Goal: Task Accomplishment & Management: Manage account settings

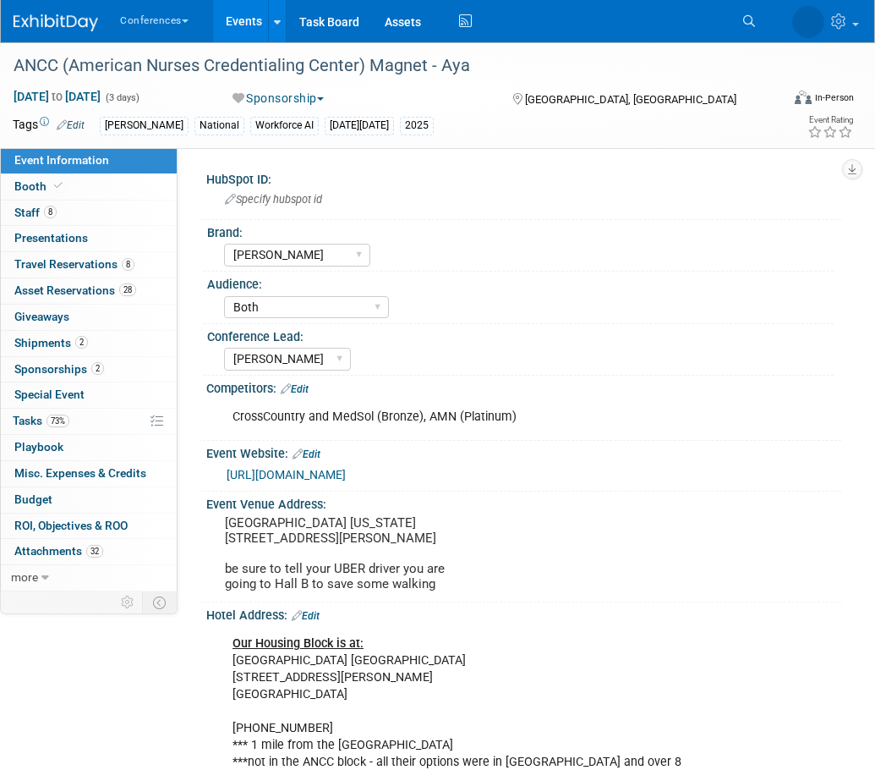
select select "[PERSON_NAME]"
select select "Both"
select select "Stephanie"
click at [81, 417] on link "73% Tasks 73%" at bounding box center [89, 421] width 176 height 25
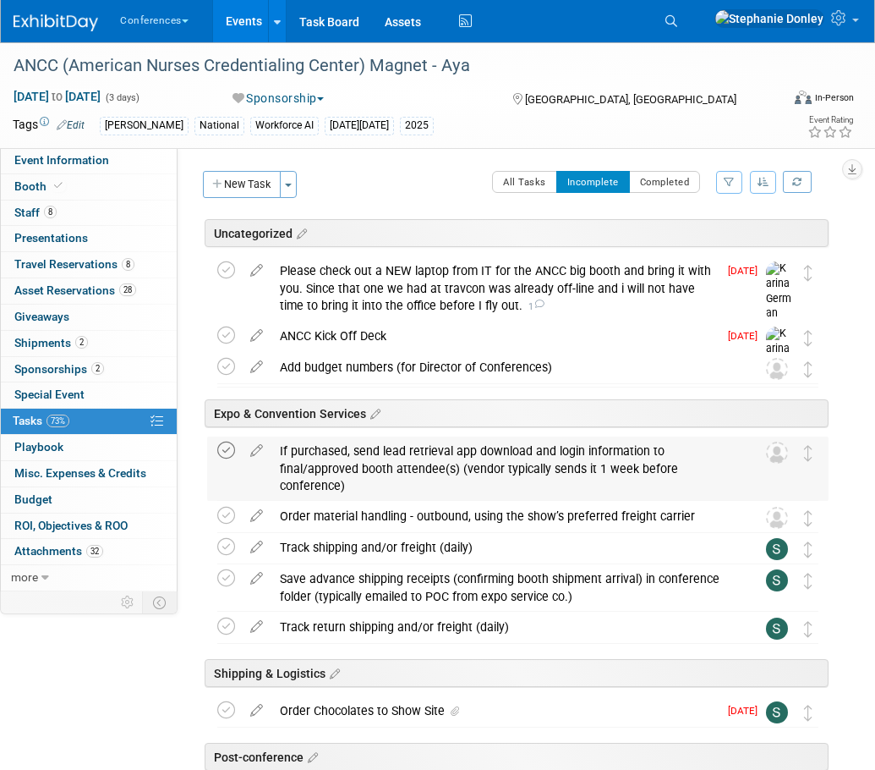
click at [227, 447] on icon at bounding box center [226, 450] width 18 height 18
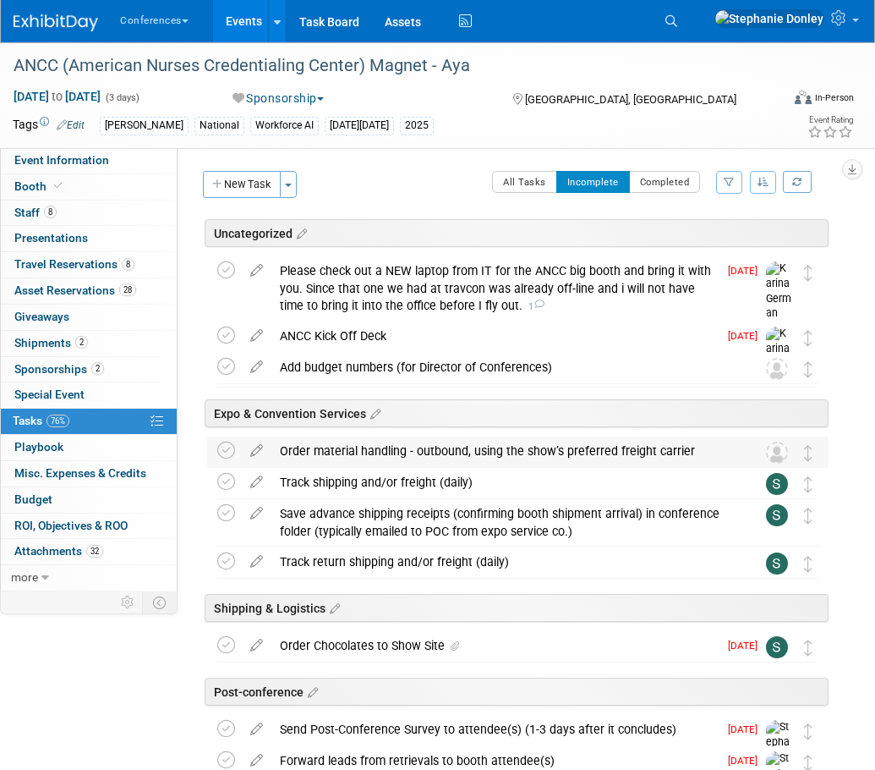
click at [351, 450] on div "Order material handling - outbound, using the show’s preferred freight carrier" at bounding box center [501, 450] width 461 height 29
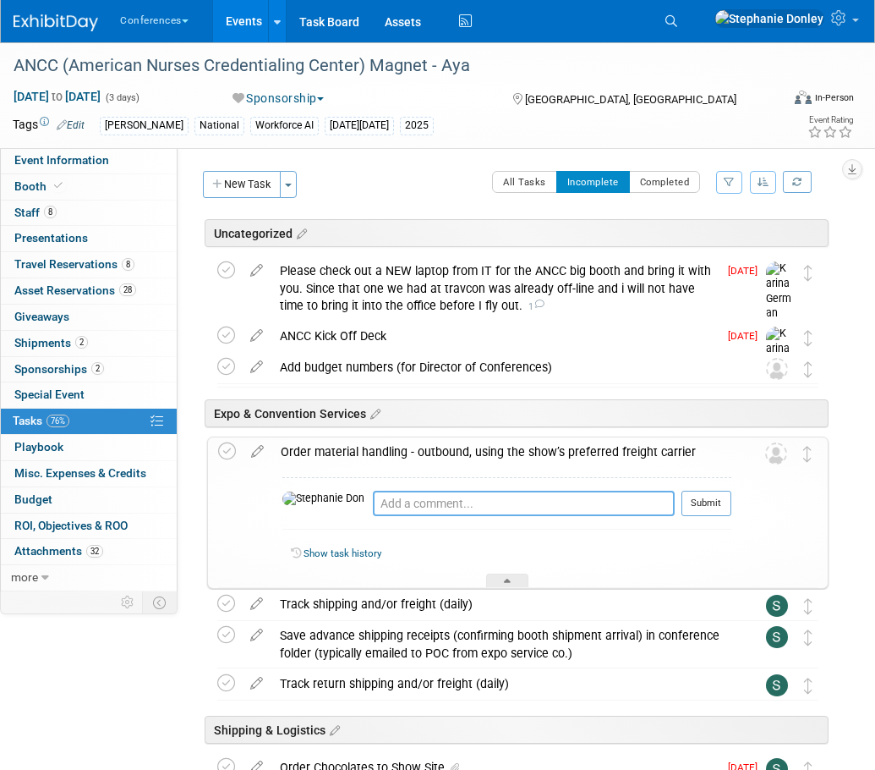
click at [373, 504] on textarea at bounding box center [524, 503] width 302 height 25
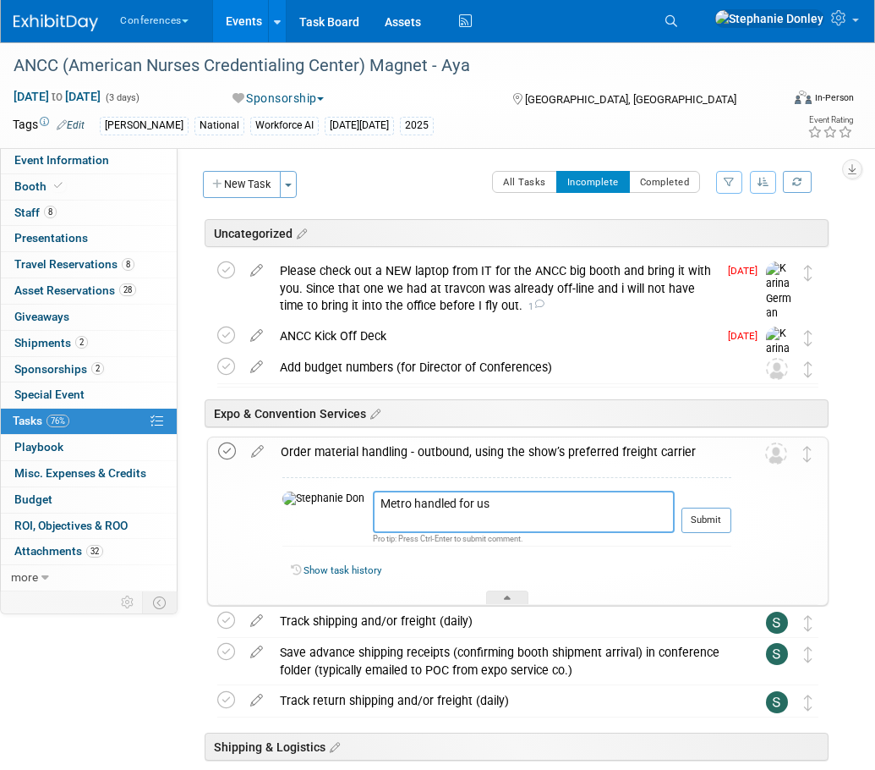
type textarea "Metro handled for us"
click at [226, 449] on icon at bounding box center [227, 451] width 18 height 18
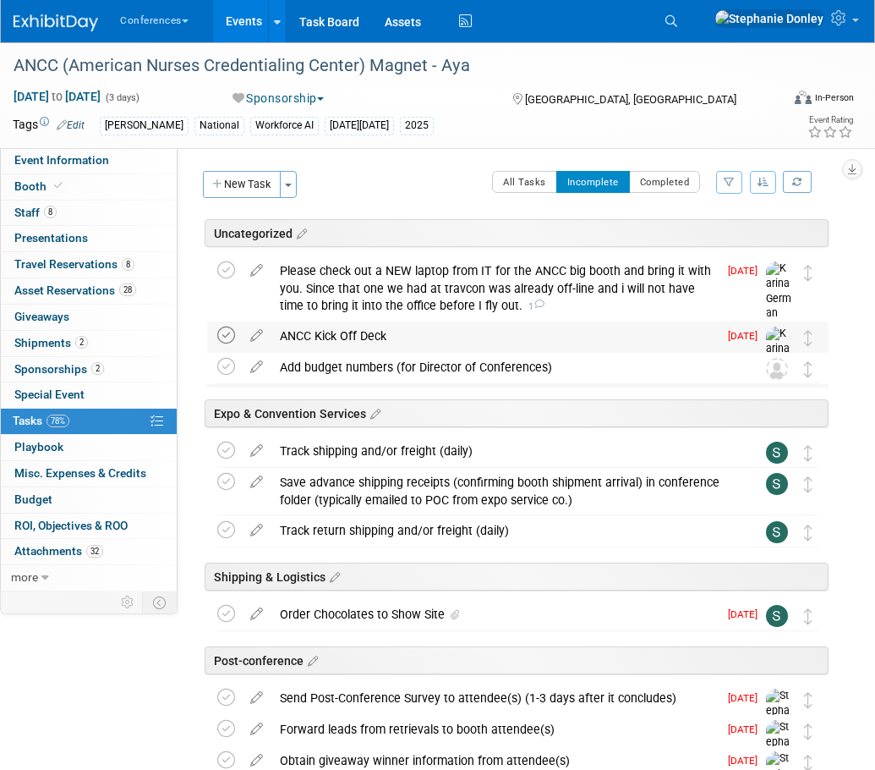
click at [225, 337] on icon at bounding box center [226, 335] width 18 height 18
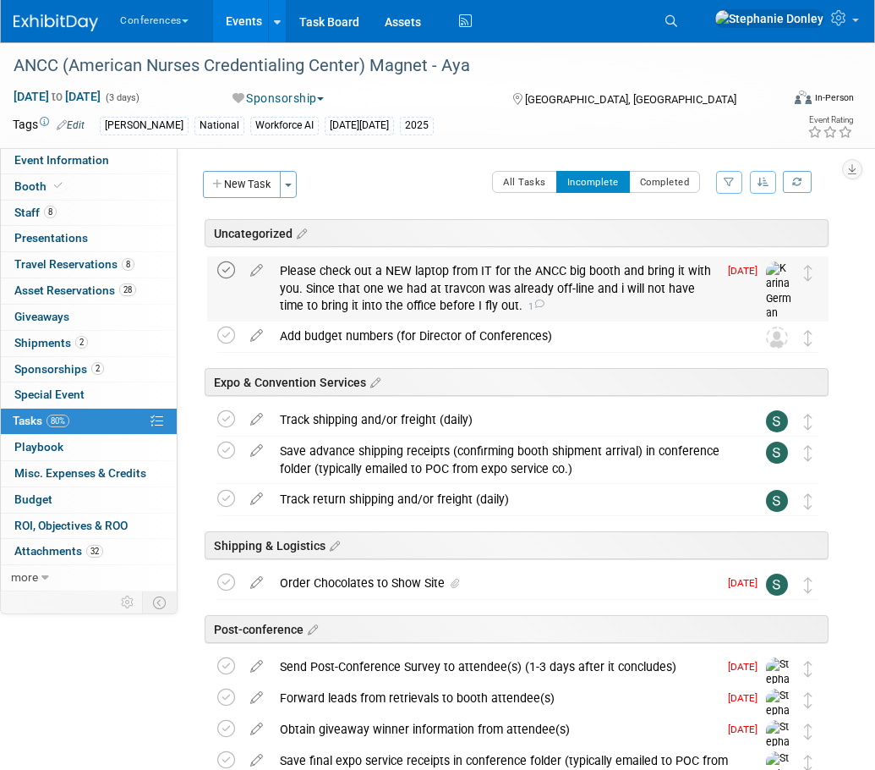
click at [224, 269] on icon at bounding box center [226, 270] width 18 height 18
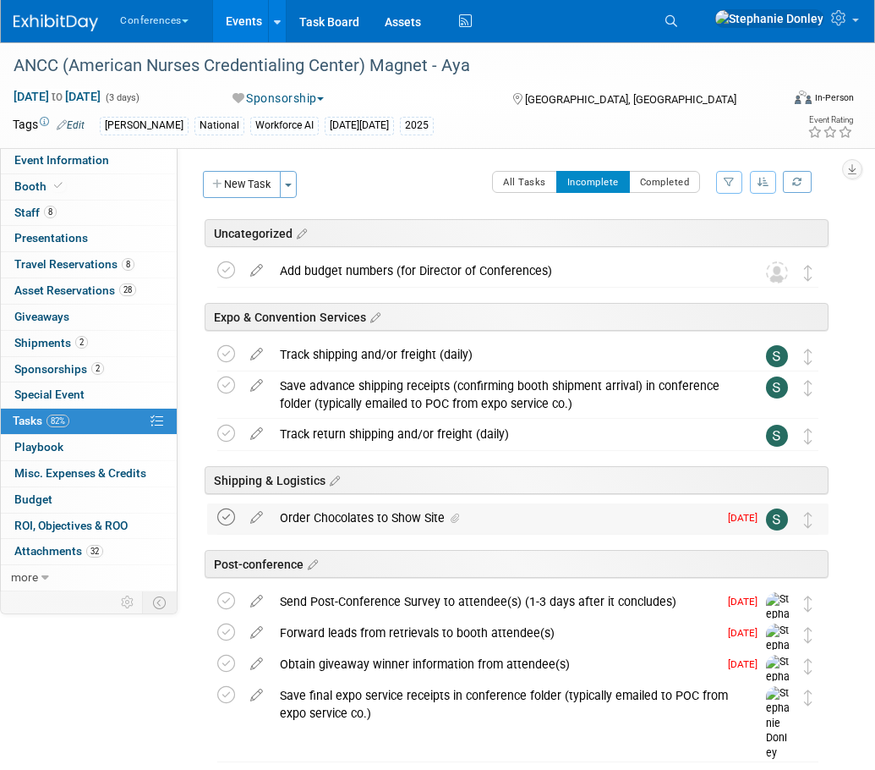
click at [225, 517] on icon at bounding box center [226, 517] width 18 height 18
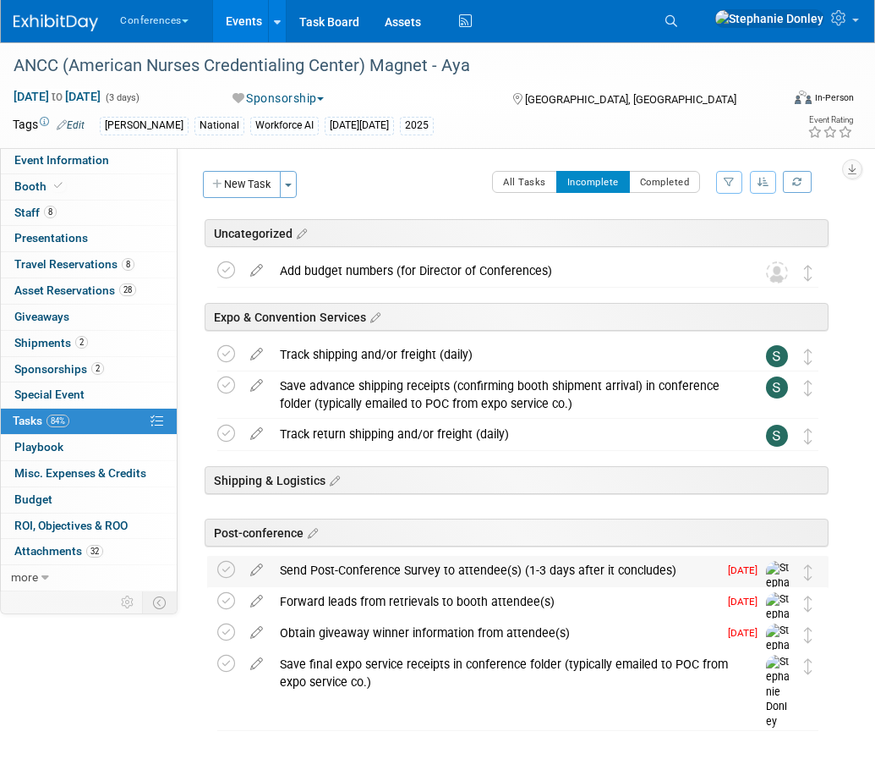
click at [310, 571] on div "Send Post-Conference Survey to attendee(s) (1-3 days after it concludes)" at bounding box center [494, 570] width 447 height 29
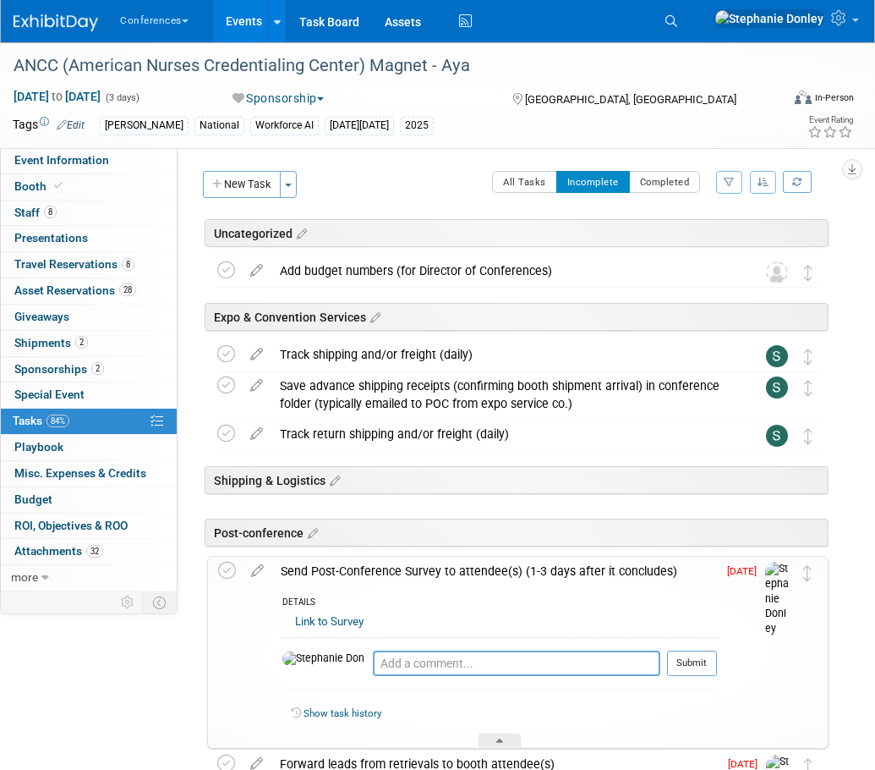
click at [356, 623] on link "Link to Survey" at bounding box center [329, 621] width 69 height 13
click at [373, 662] on textarea at bounding box center [517, 662] width 288 height 25
type textarea "sent to ALL reps"
click at [683, 665] on button "Submit" at bounding box center [692, 662] width 50 height 25
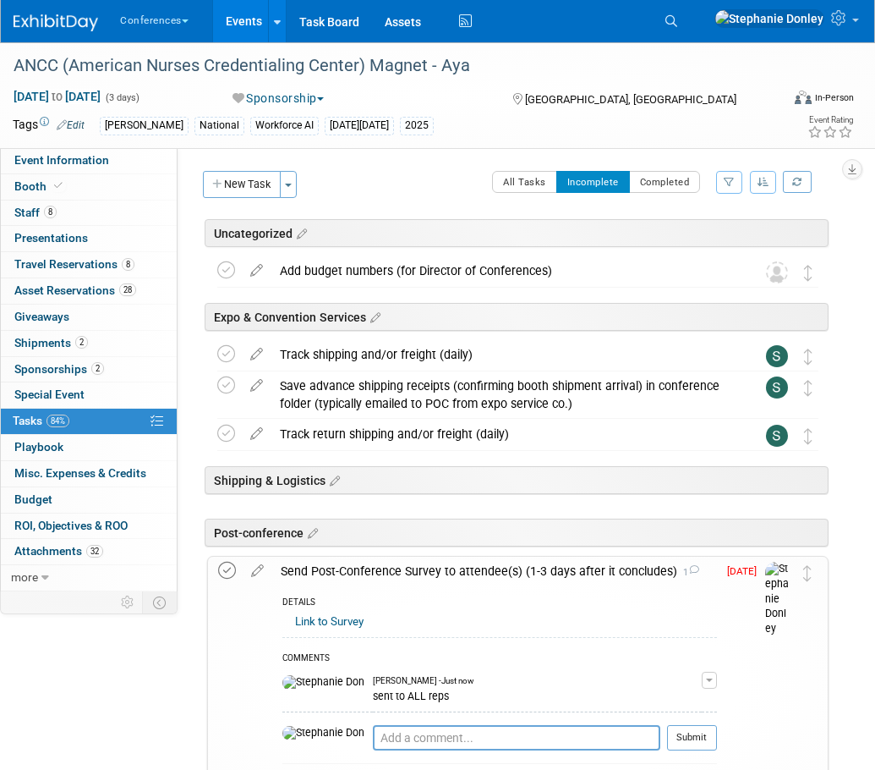
click at [230, 567] on icon at bounding box center [227, 571] width 18 height 18
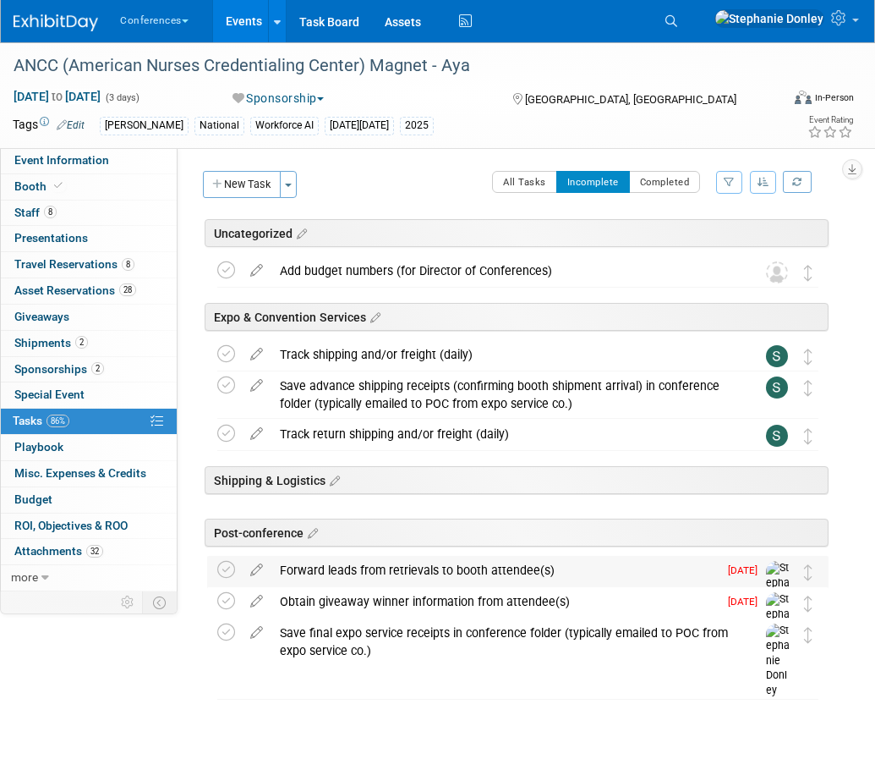
click at [395, 566] on div "Forward leads from retrievals to booth attendee(s)" at bounding box center [494, 570] width 447 height 29
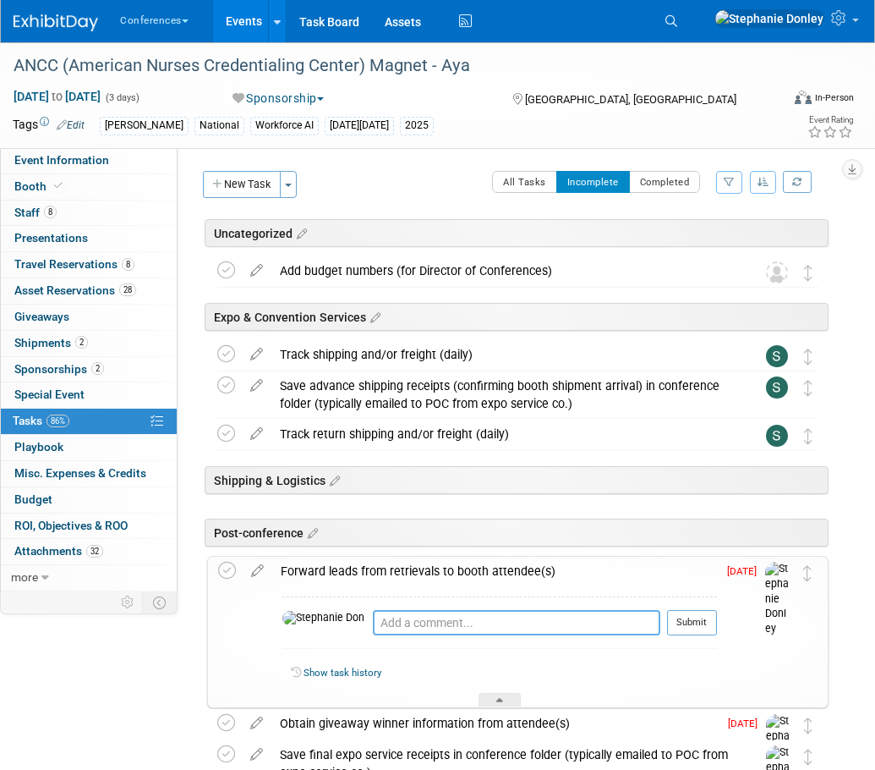
click at [373, 623] on textarea at bounding box center [517, 622] width 288 height 25
type textarea "emailed out - 10/12"
click at [678, 618] on button "Submit" at bounding box center [692, 622] width 50 height 25
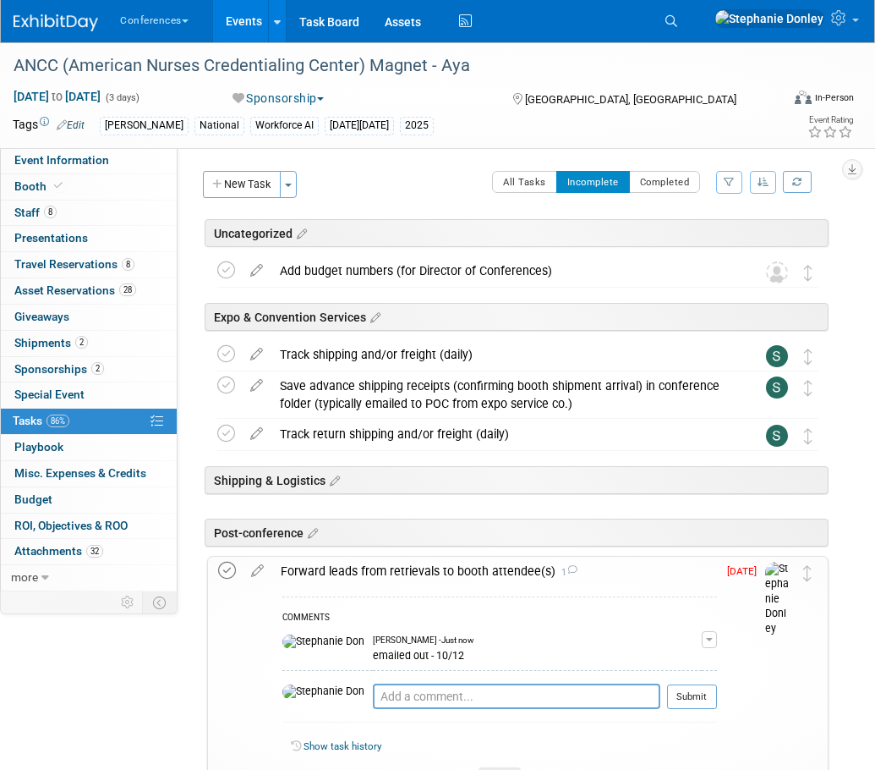
click at [230, 570] on icon at bounding box center [227, 571] width 18 height 18
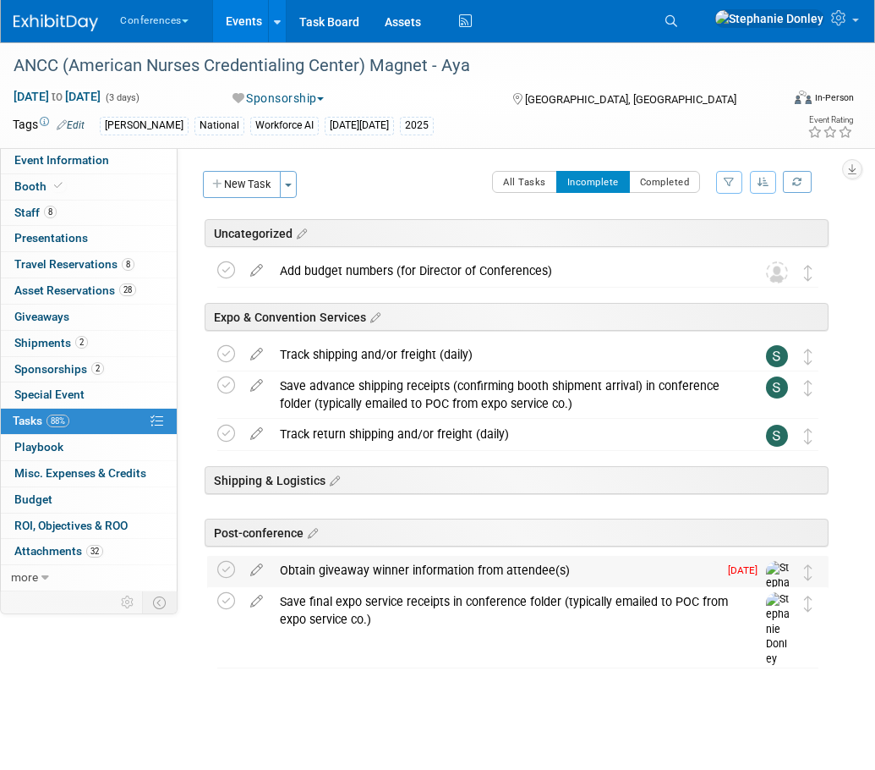
click at [373, 569] on div "Obtain giveaway winner information from attendee(s)" at bounding box center [494, 570] width 447 height 29
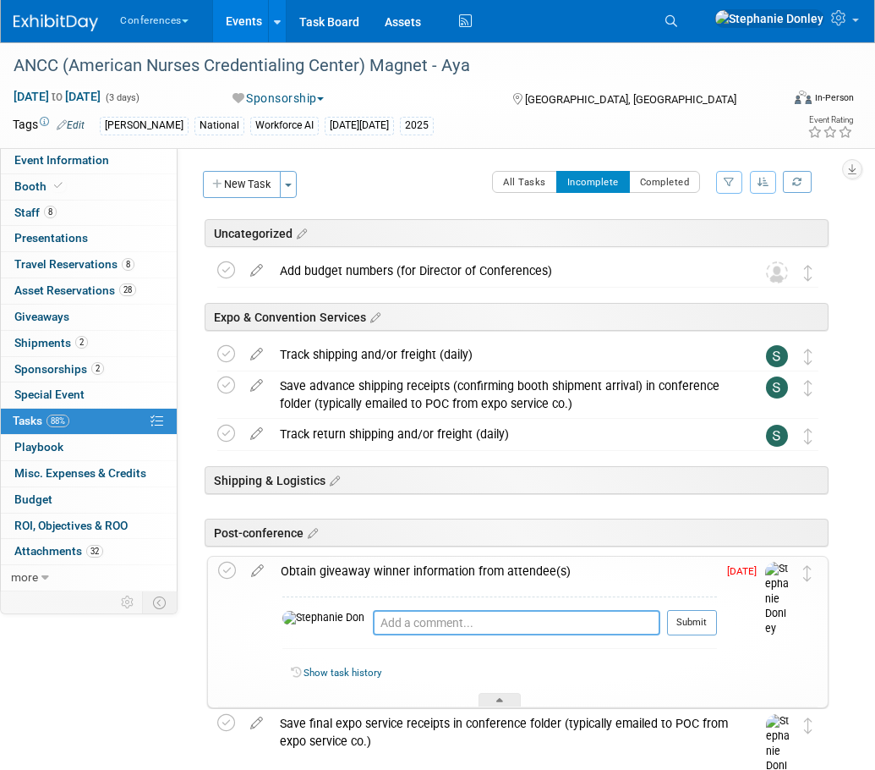
click at [373, 623] on textarea at bounding box center [517, 622] width 288 height 25
type textarea "requested info from team on 10/12"
click at [684, 628] on button "Submit" at bounding box center [692, 622] width 50 height 25
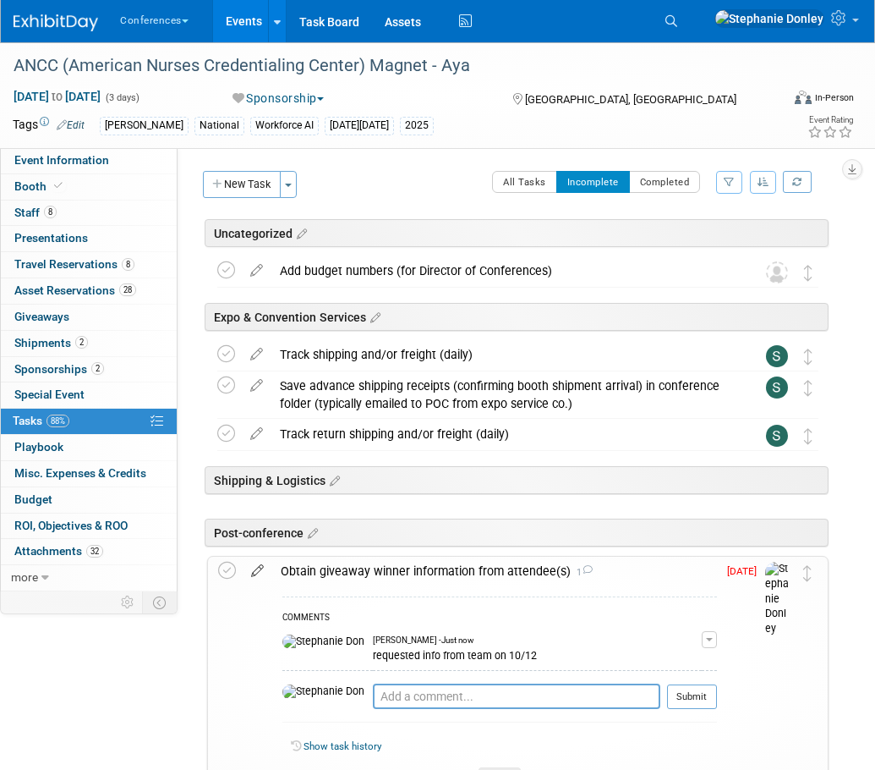
click at [257, 573] on icon at bounding box center [258, 567] width 30 height 21
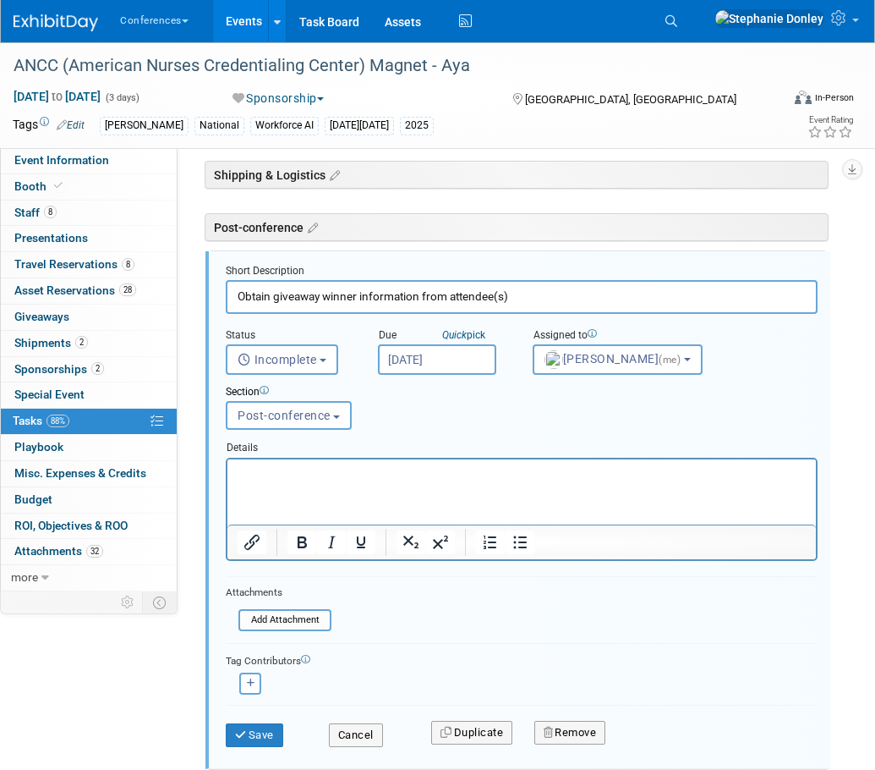
scroll to position [309, 0]
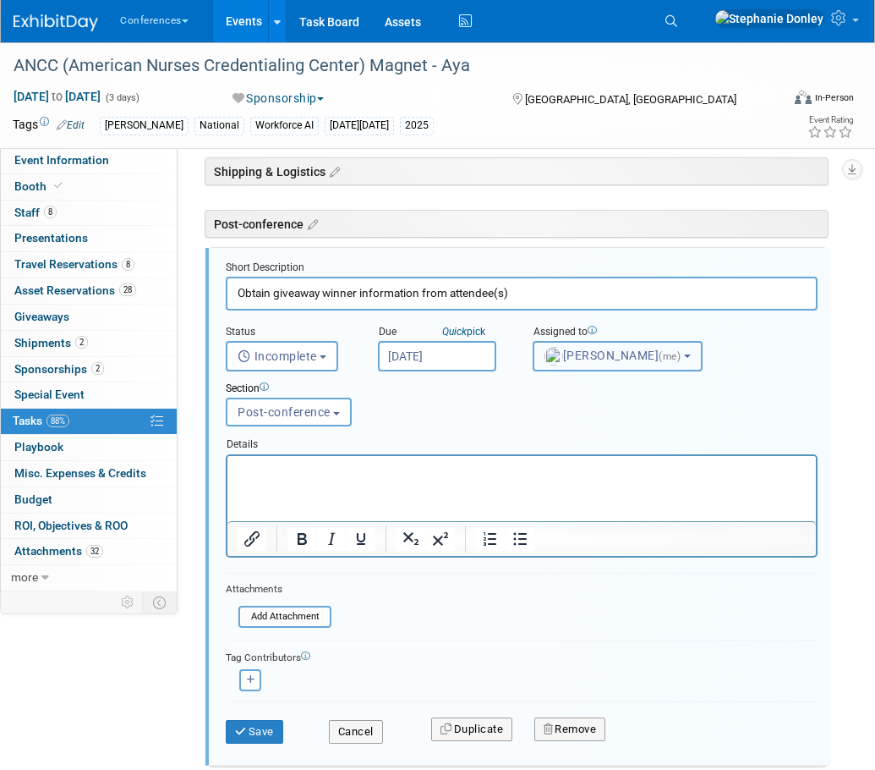
click at [642, 362] on span "Stephanie Donley (me)" at bounding box center [615, 355] width 140 height 14
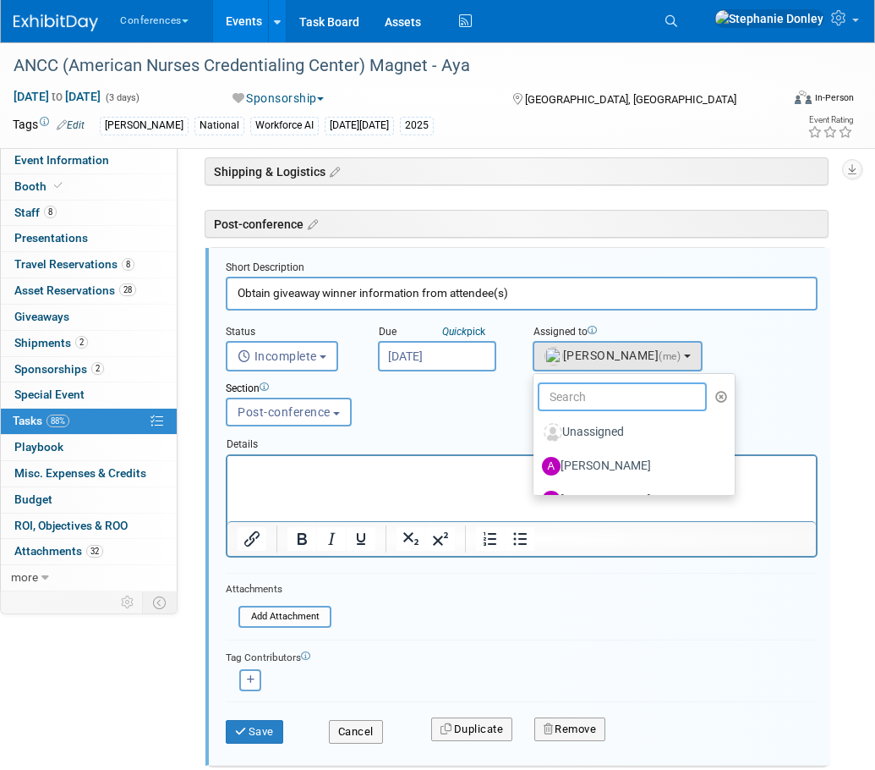
click at [608, 396] on input "text" at bounding box center [622, 396] width 169 height 29
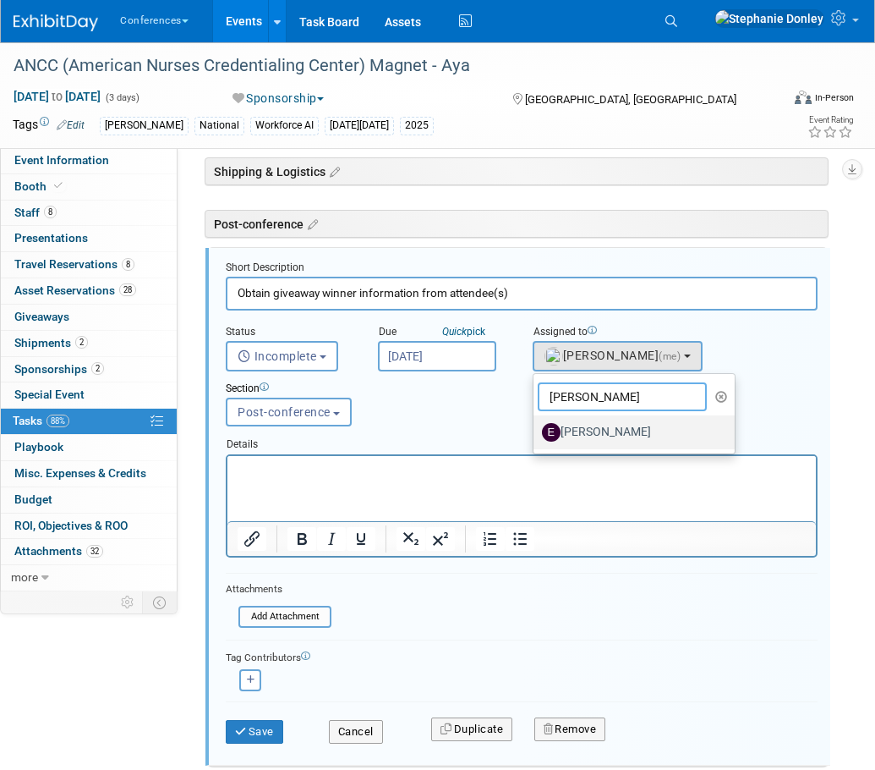
type input "erin"
click at [589, 434] on label "Erin Anderson" at bounding box center [630, 432] width 177 height 27
click at [536, 434] on input "Erin Anderson" at bounding box center [530, 430] width 11 height 11
select select "05738ff0-bddb-4e68-890b-b446aa749597"
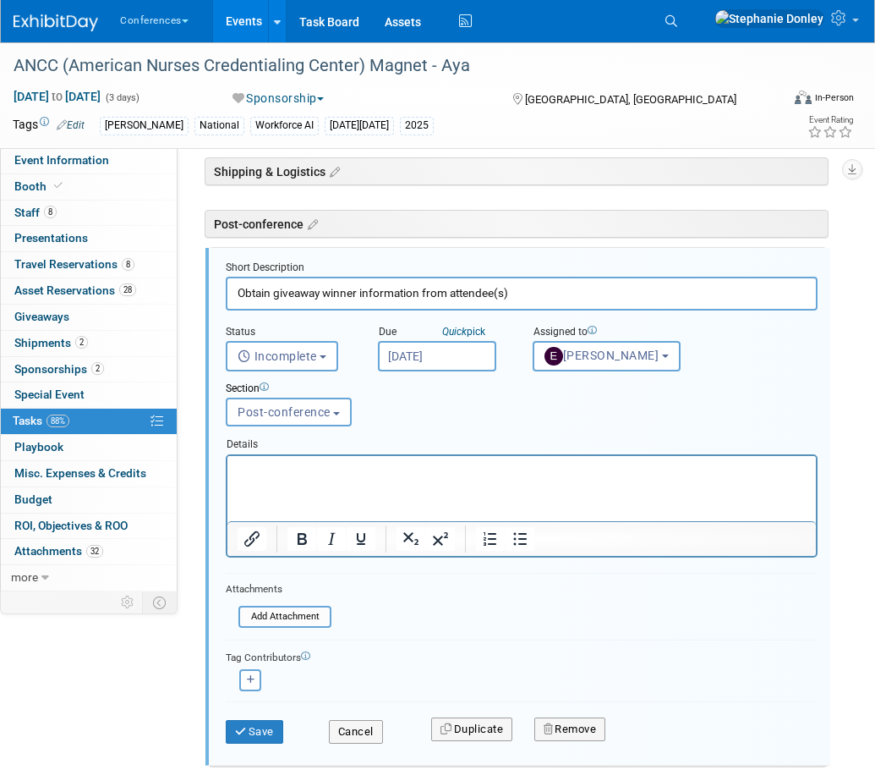
click at [343, 475] on p "Rich Text Area. Press ALT-0 for help." at bounding box center [522, 470] width 569 height 16
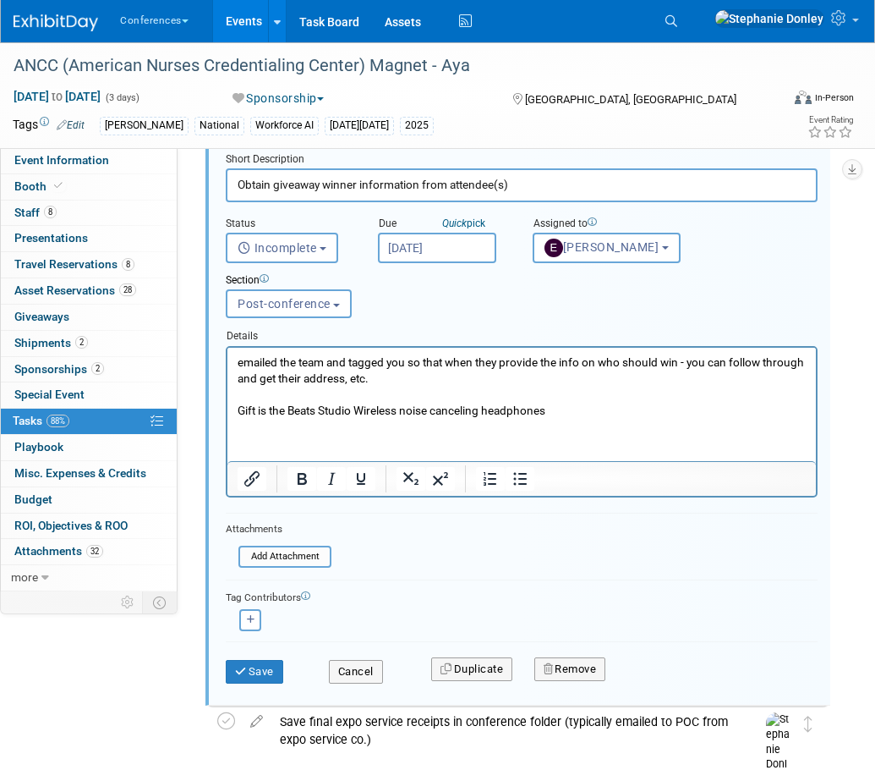
scroll to position [427, 0]
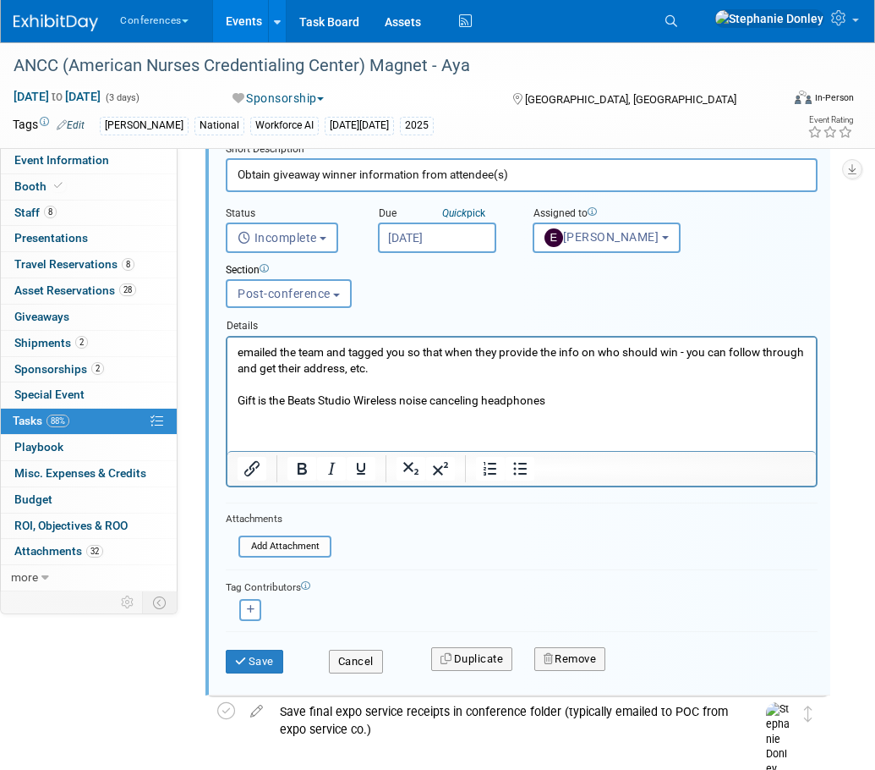
click at [431, 248] on input "Oct 10, 2025" at bounding box center [437, 237] width 118 height 30
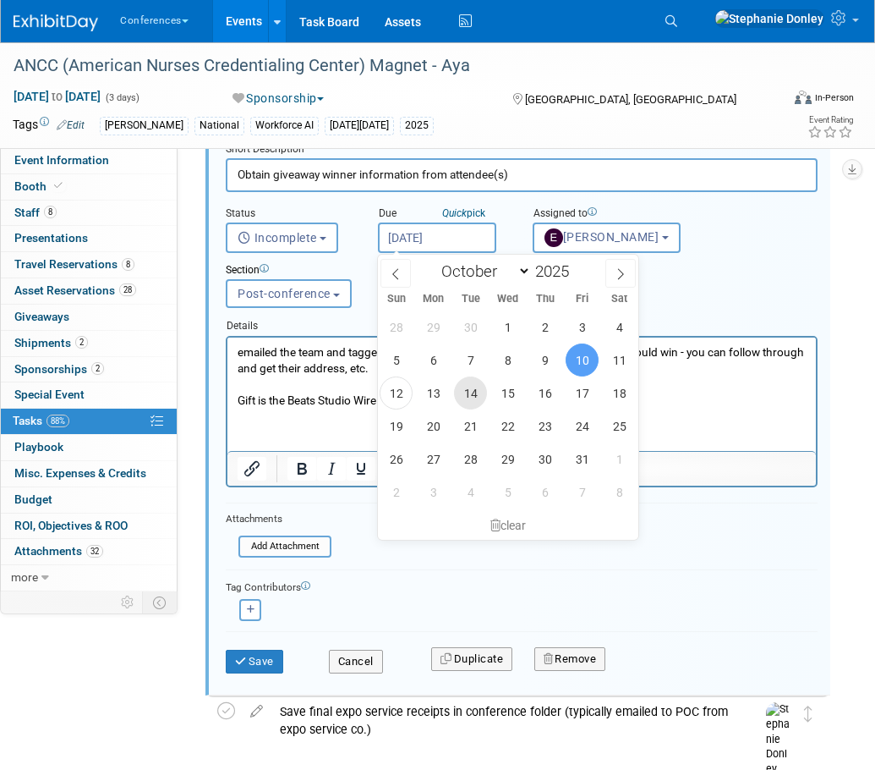
click at [470, 396] on span "14" at bounding box center [470, 392] width 33 height 33
type input "Oct 14, 2025"
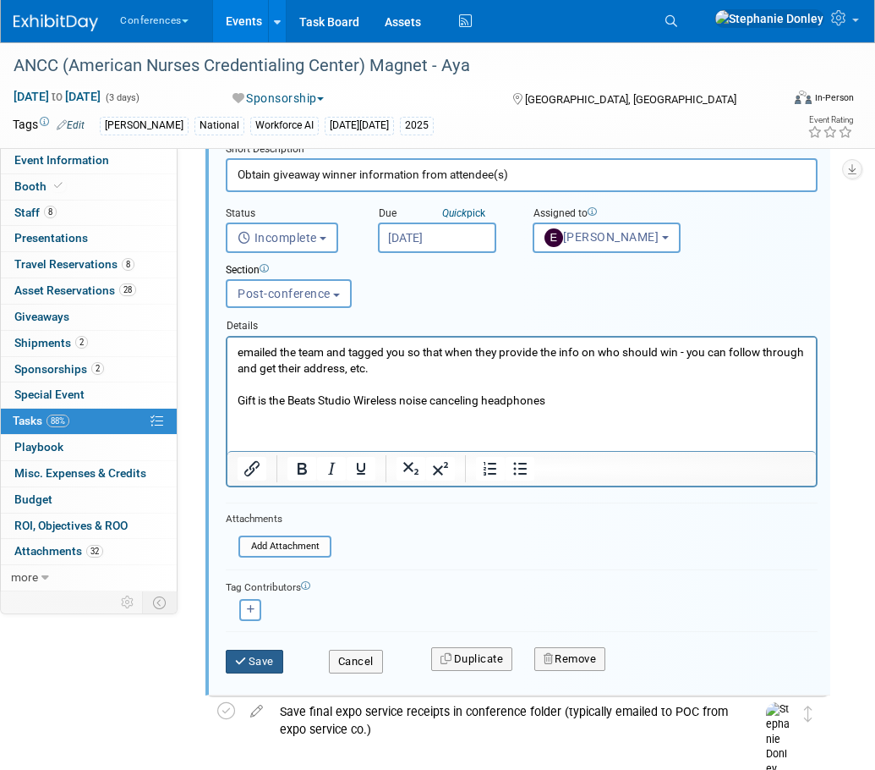
click at [252, 661] on button "Save" at bounding box center [255, 662] width 58 height 24
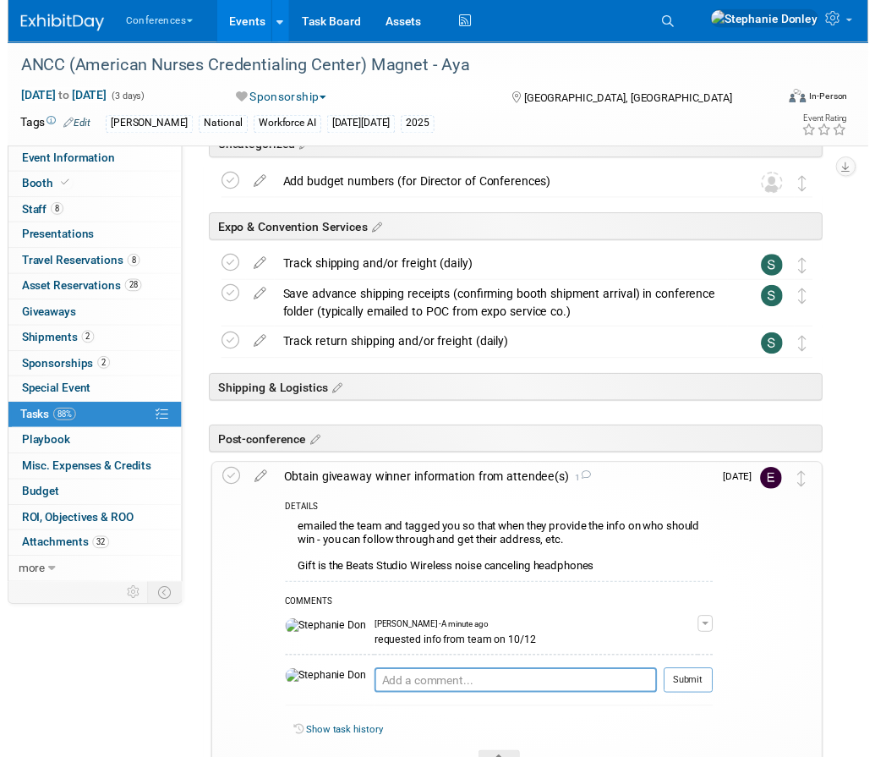
scroll to position [0, 0]
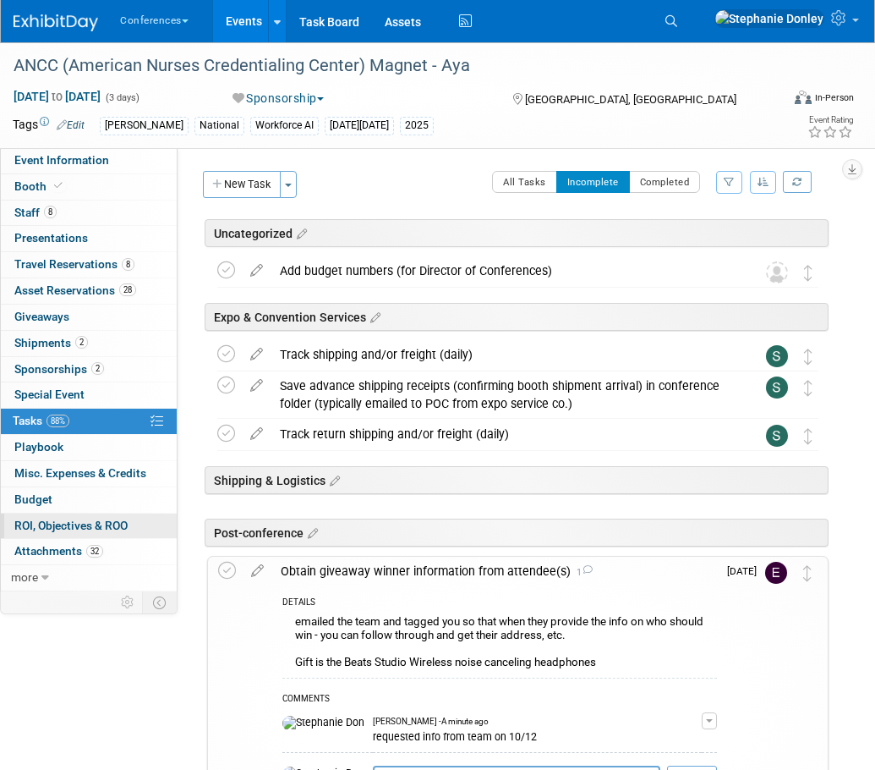
click at [46, 528] on span "ROI, Objectives & ROO 0" at bounding box center [70, 525] width 113 height 14
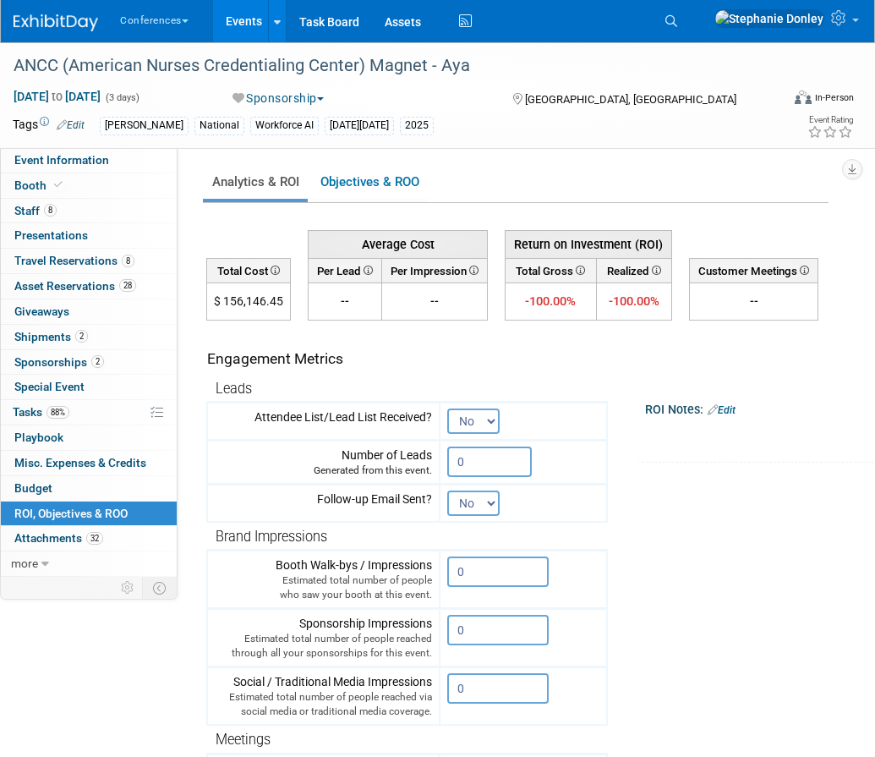
click at [733, 407] on link "Edit" at bounding box center [722, 410] width 28 height 12
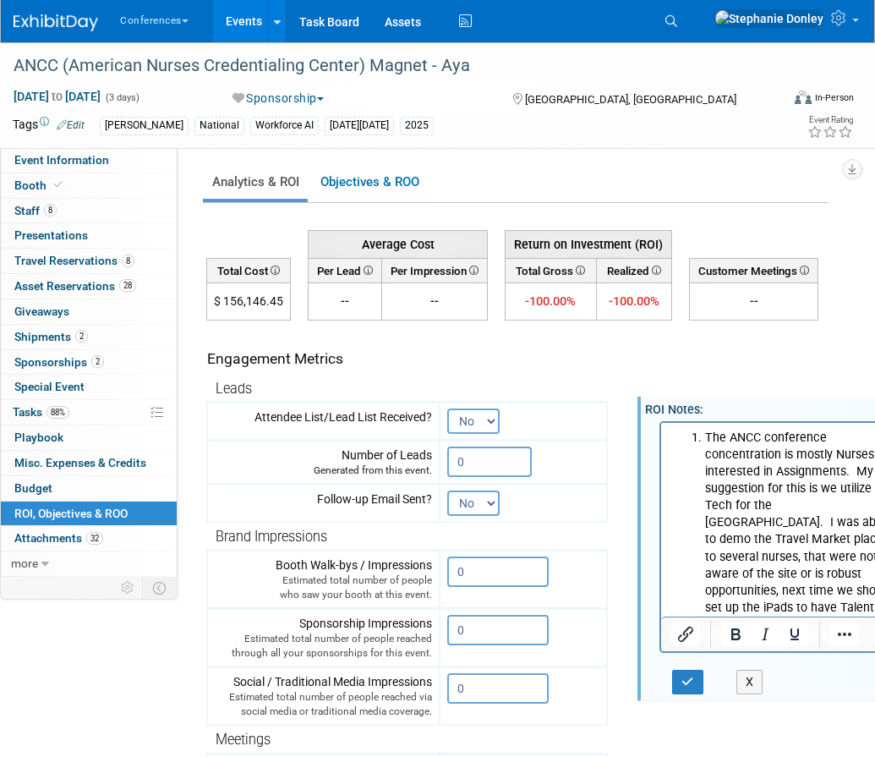
click at [822, 614] on li "The ANCC conference concentration is mostly Nurses interested in Assignments. M…" at bounding box center [800, 531] width 190 height 204
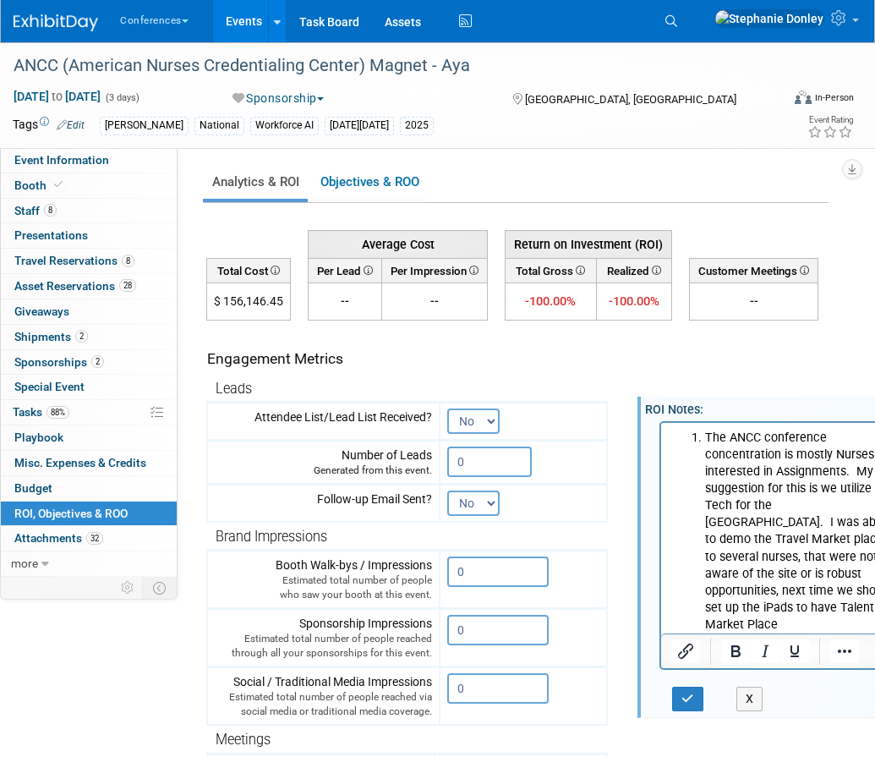
click at [650, 110] on div "Oct 8, 2025 to Oct 10, 2025 (3 days) Oct 8, 2025 to Oct 10, 2025 Sponsorship Co…" at bounding box center [427, 100] width 854 height 25
click at [248, 17] on link "Events" at bounding box center [244, 21] width 62 height 42
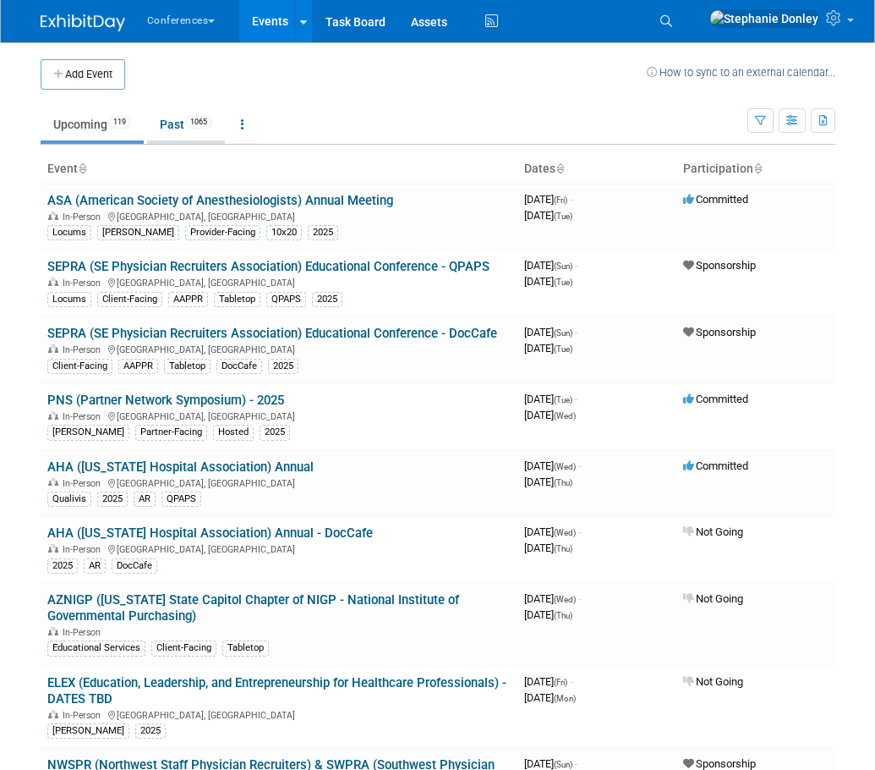
click at [167, 128] on link "Past 1065" at bounding box center [186, 124] width 78 height 32
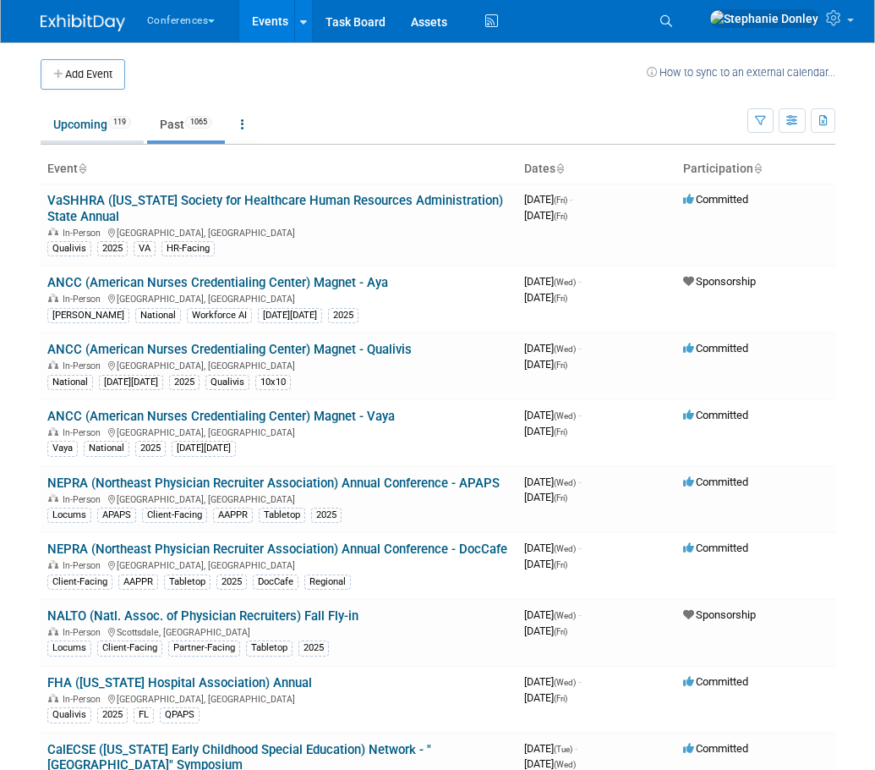
click at [94, 127] on link "Upcoming 119" at bounding box center [92, 124] width 103 height 32
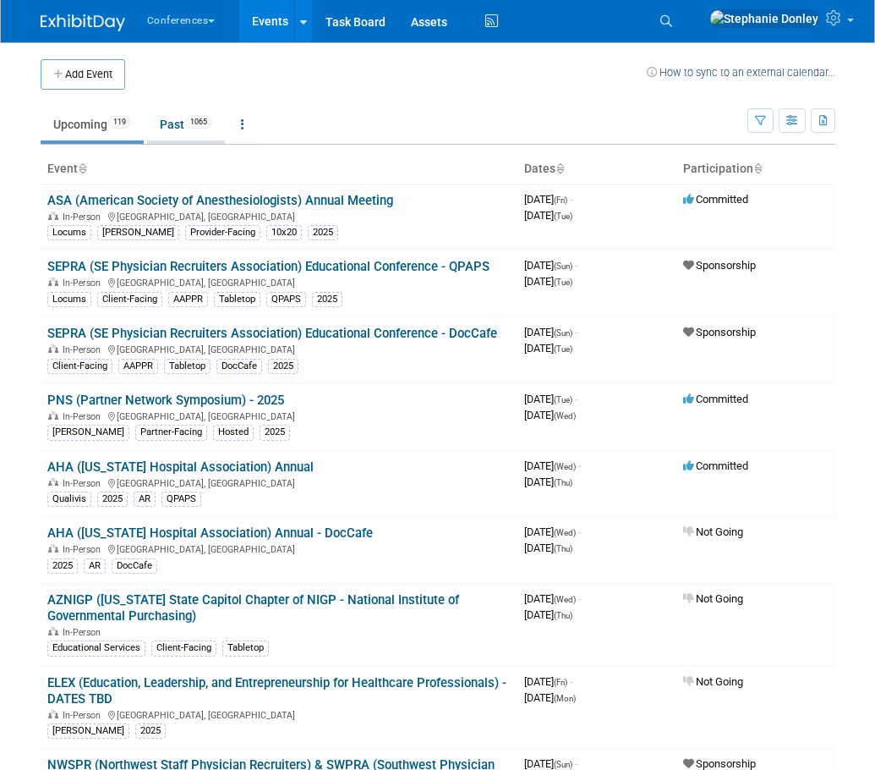
click at [176, 124] on link "Past 1065" at bounding box center [186, 124] width 78 height 32
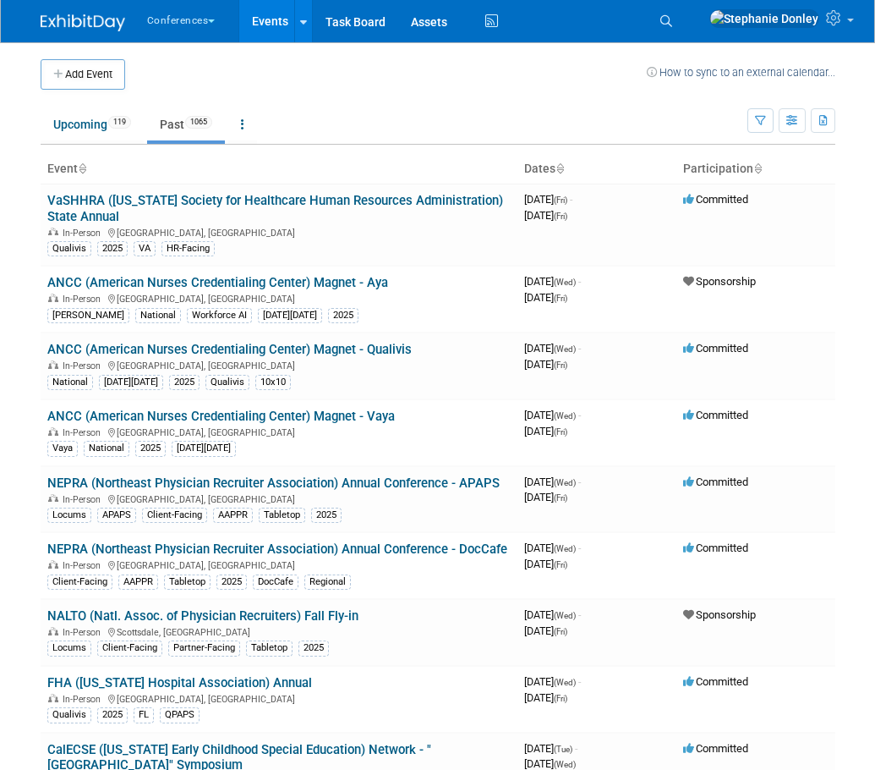
click at [561, 67] on td at bounding box center [386, 74] width 522 height 30
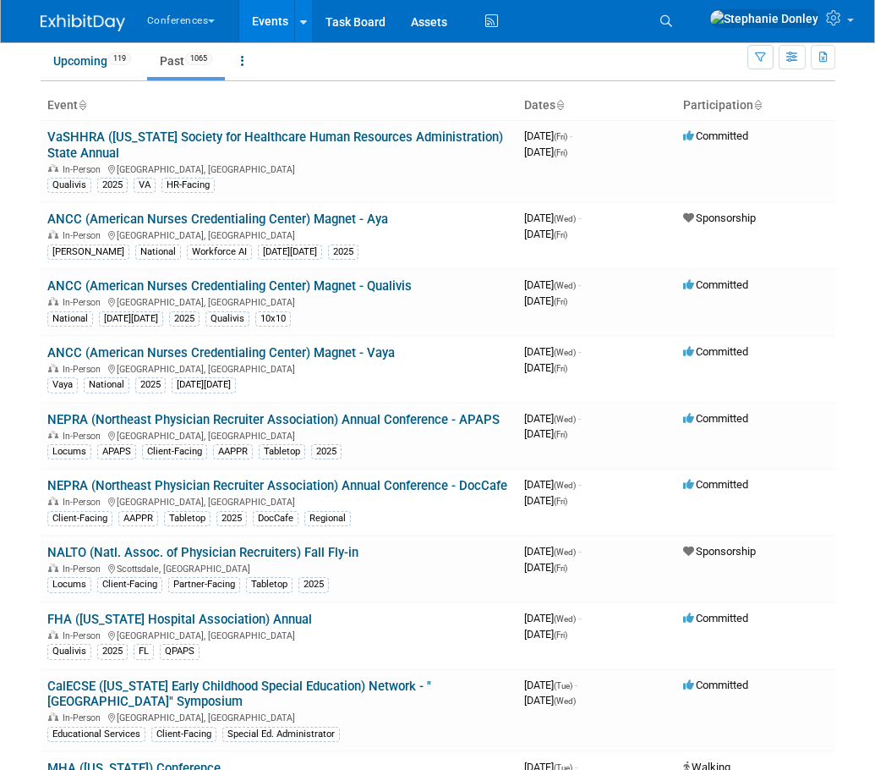
scroll to position [58, 0]
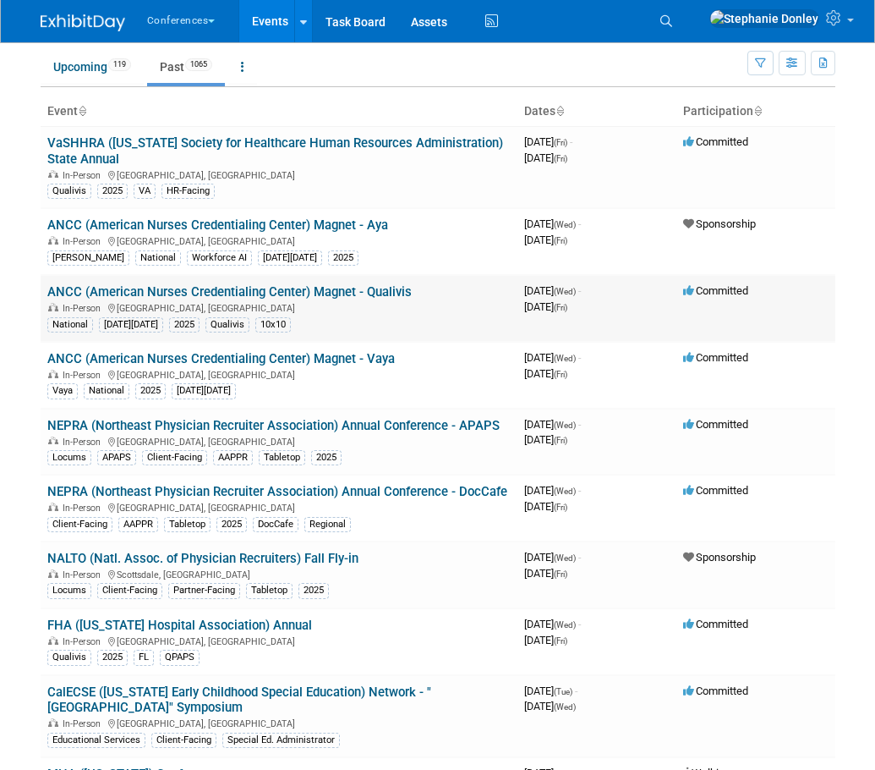
click at [820, 328] on td "Committed" at bounding box center [756, 308] width 159 height 67
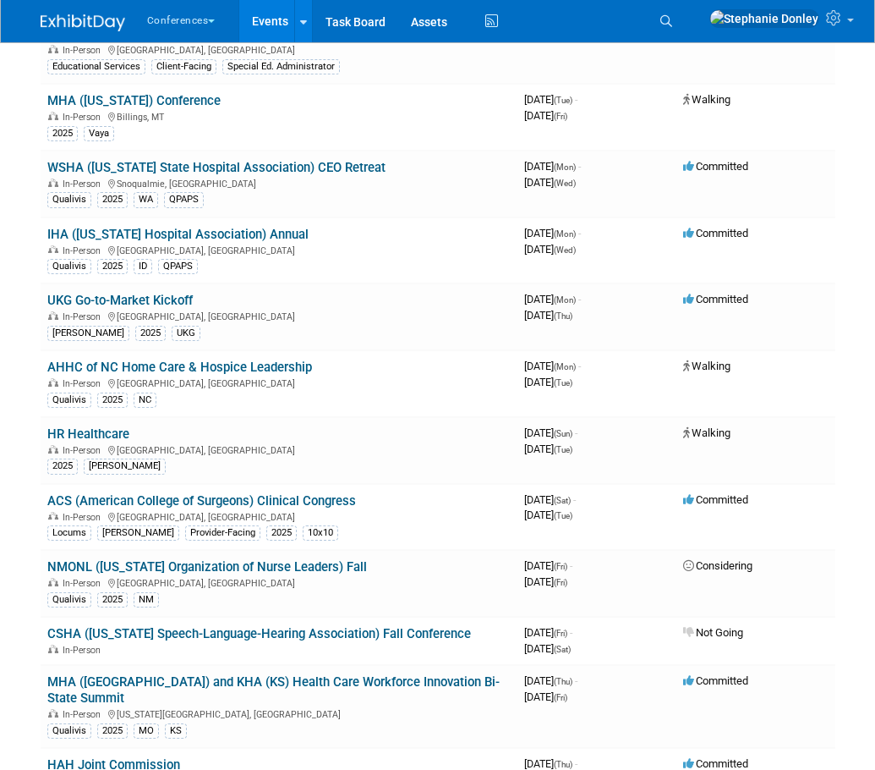
scroll to position [0, 0]
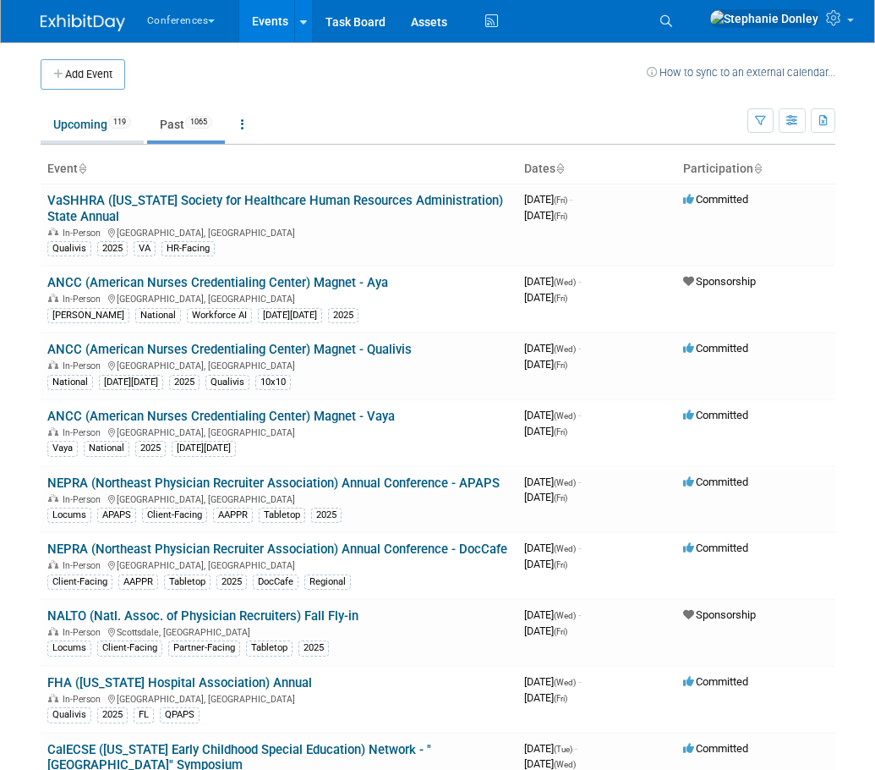
click at [74, 123] on link "Upcoming 119" at bounding box center [92, 124] width 103 height 32
